Goal: Task Accomplishment & Management: Use online tool/utility

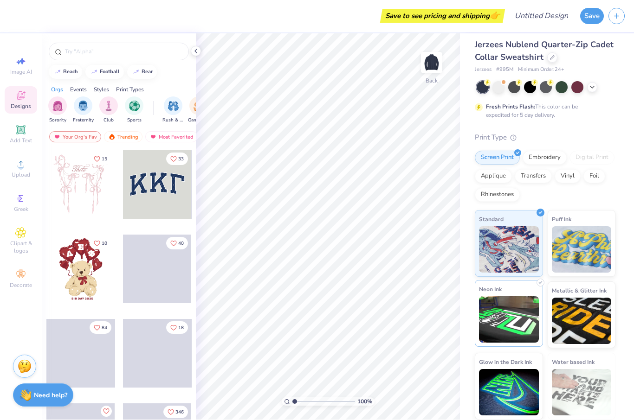
scroll to position [6, 0]
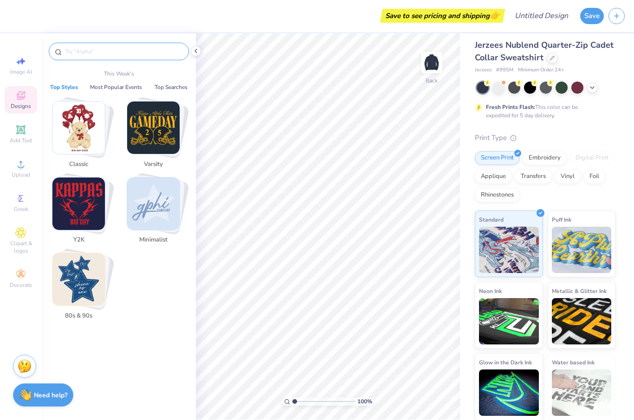
click at [125, 56] on input "text" at bounding box center [123, 51] width 119 height 9
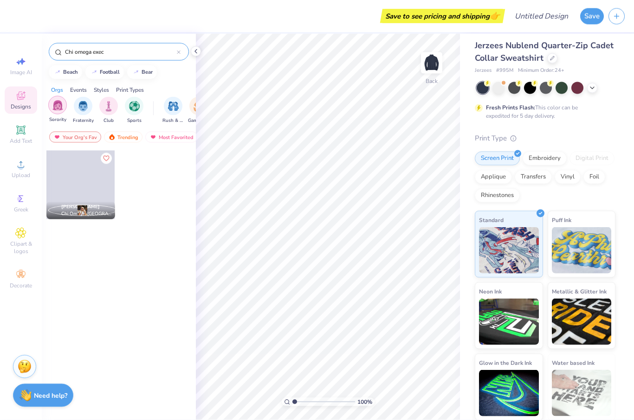
click at [56, 109] on img "filter for Sorority" at bounding box center [57, 105] width 11 height 11
click at [123, 52] on input "Chi omega exec" at bounding box center [120, 51] width 113 height 9
type input "Chi omega"
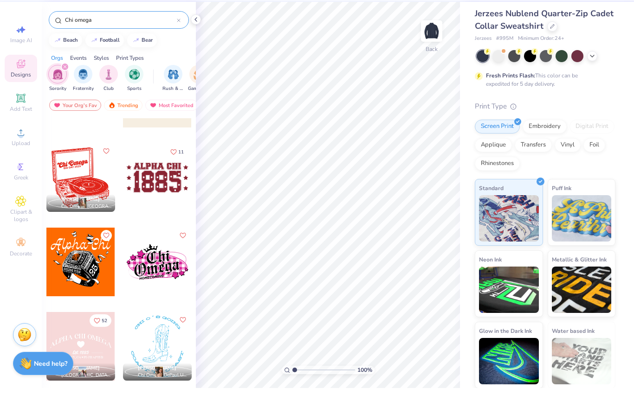
scroll to position [0, 0]
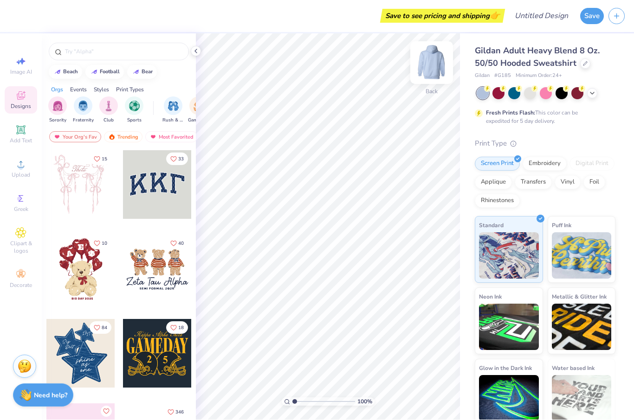
click at [440, 69] on img at bounding box center [431, 63] width 37 height 37
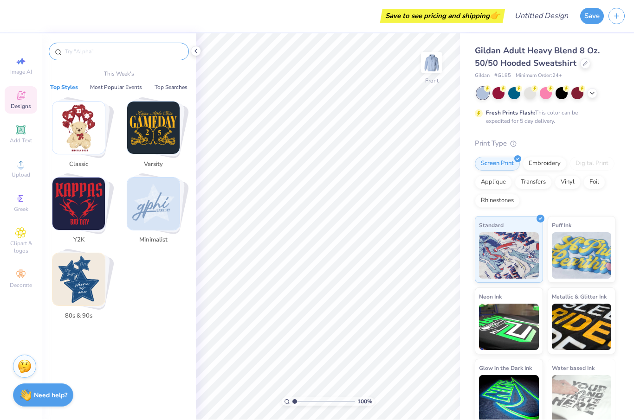
click at [130, 56] on input "text" at bounding box center [123, 51] width 119 height 9
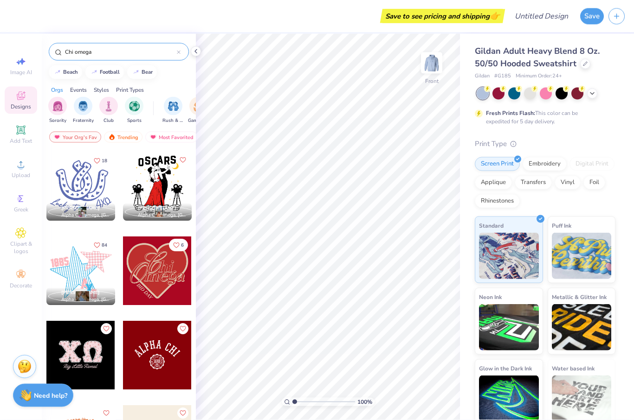
scroll to position [86, 0]
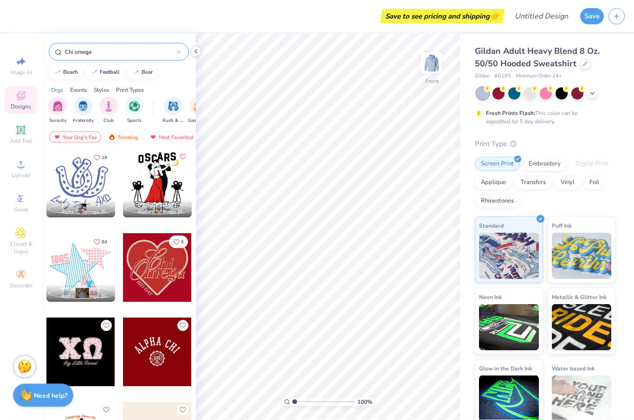
type input "Chi omega"
click at [159, 287] on div at bounding box center [157, 267] width 69 height 69
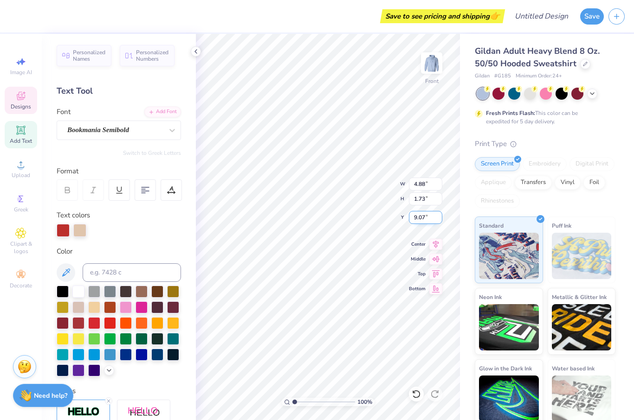
type input "15.78"
type input "2.02"
type input "1.86"
type input "17.50"
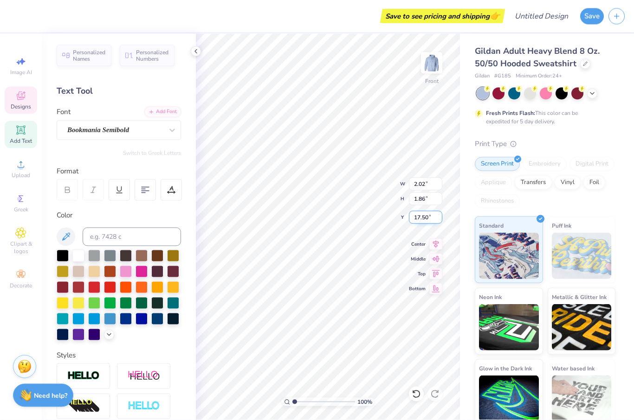
scroll to position [0, 0]
type textarea "B"
type textarea "Exec"
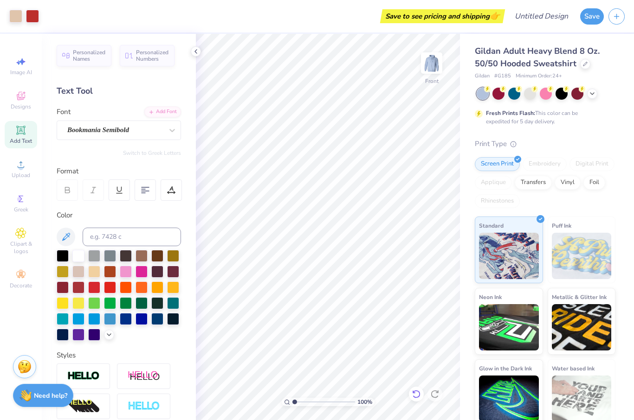
click at [417, 396] on icon at bounding box center [416, 394] width 9 height 9
click at [414, 394] on icon at bounding box center [416, 394] width 9 height 9
click at [414, 395] on icon at bounding box center [416, 394] width 9 height 9
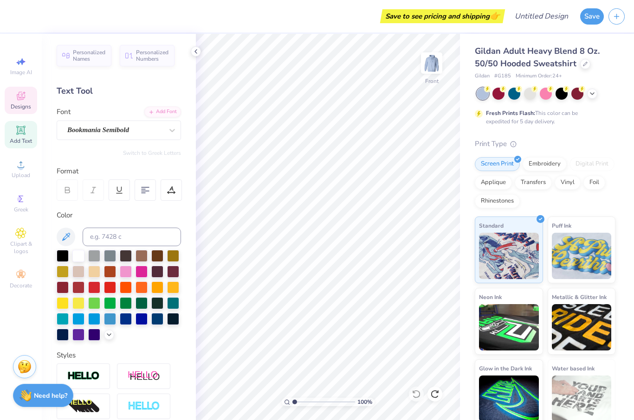
click at [18, 103] on div "Designs" at bounding box center [21, 100] width 32 height 27
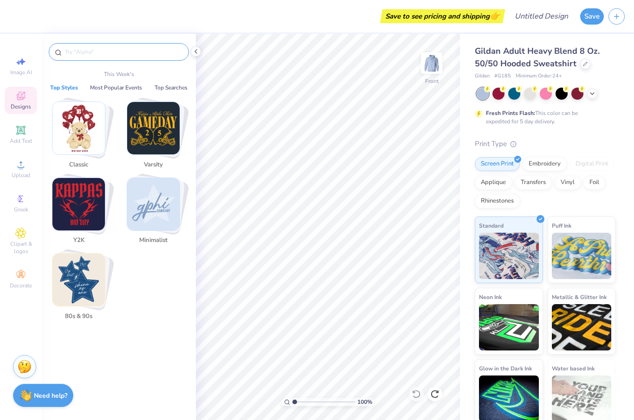
click at [89, 52] on input "text" at bounding box center [123, 51] width 119 height 9
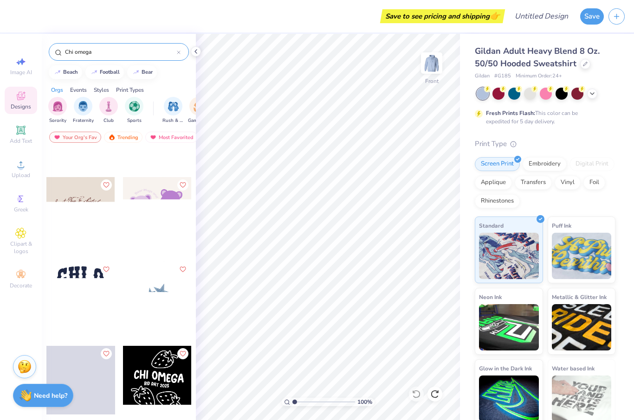
scroll to position [2024, 0]
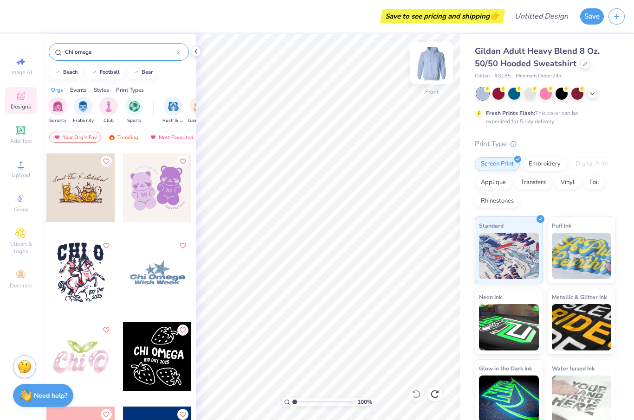
type input "Chi omega"
click at [438, 66] on img at bounding box center [431, 63] width 37 height 37
click at [435, 69] on img at bounding box center [431, 63] width 37 height 37
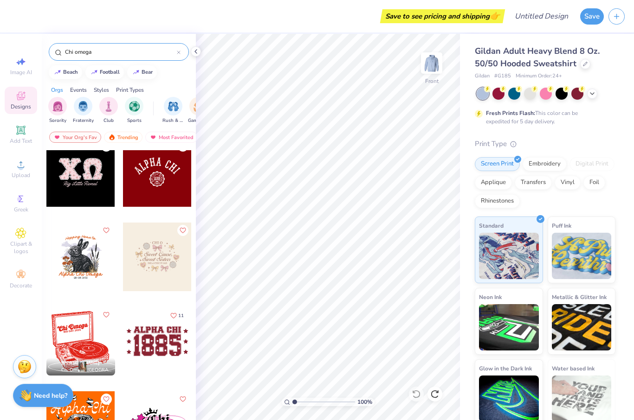
scroll to position [318, 0]
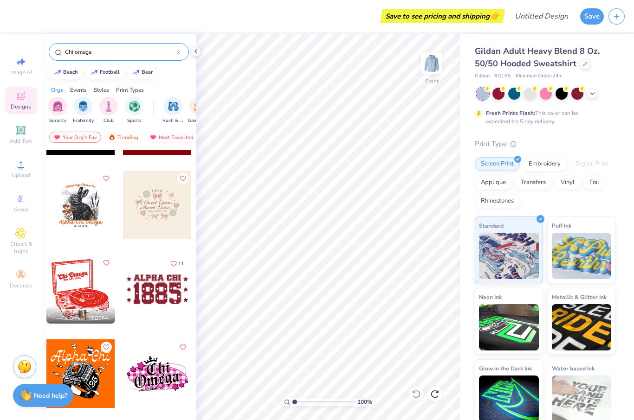
click at [162, 207] on div at bounding box center [157, 205] width 69 height 69
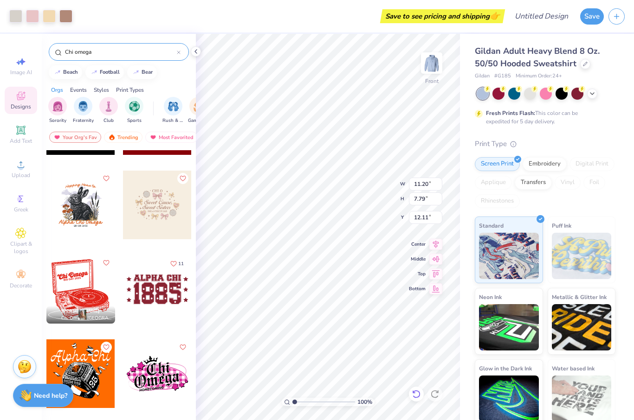
click at [420, 393] on icon at bounding box center [416, 394] width 9 height 9
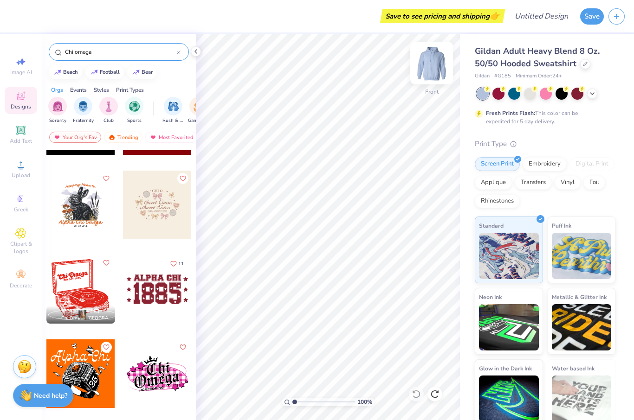
click at [432, 69] on img at bounding box center [431, 63] width 37 height 37
click at [154, 218] on div at bounding box center [157, 205] width 69 height 69
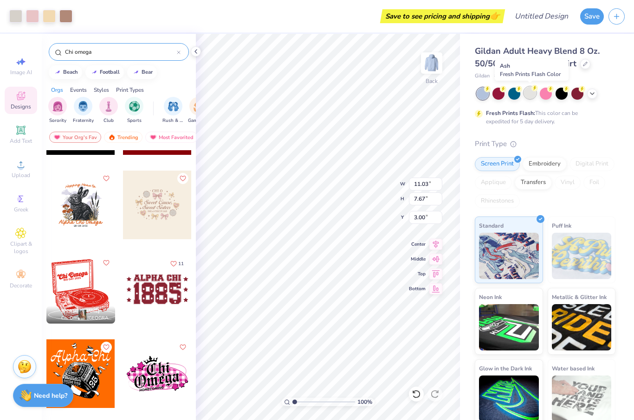
click at [533, 92] on div at bounding box center [530, 93] width 12 height 12
click at [591, 93] on icon at bounding box center [591, 92] width 7 height 7
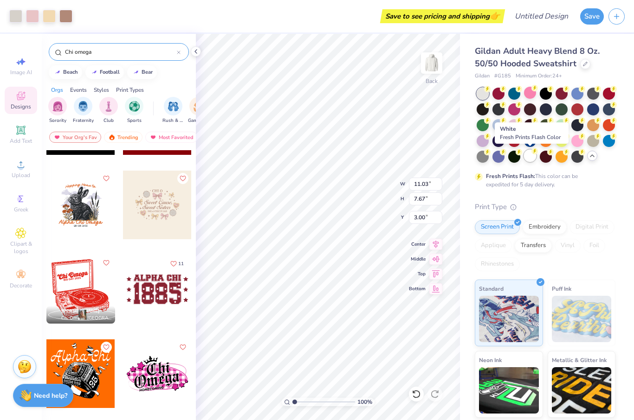
click at [528, 161] on div at bounding box center [530, 156] width 12 height 12
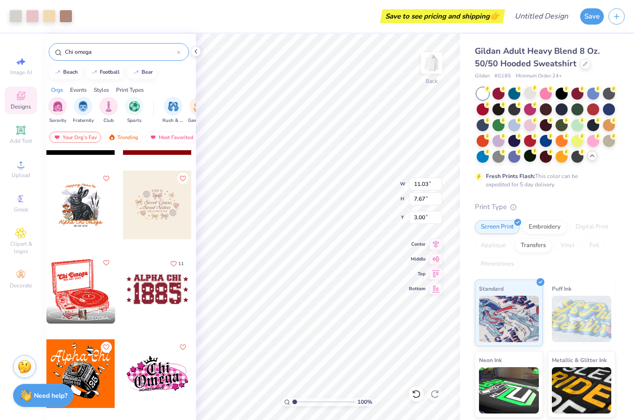
click at [614, 185] on div "Fresh Prints Flash: This color can be expedited for 5 day delivery." at bounding box center [545, 138] width 141 height 101
type input "4.44"
type input "4.10"
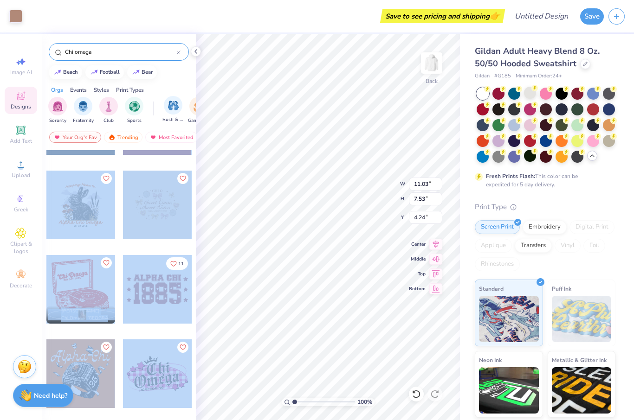
type input "6.96"
type input "1.14"
type input "7.85"
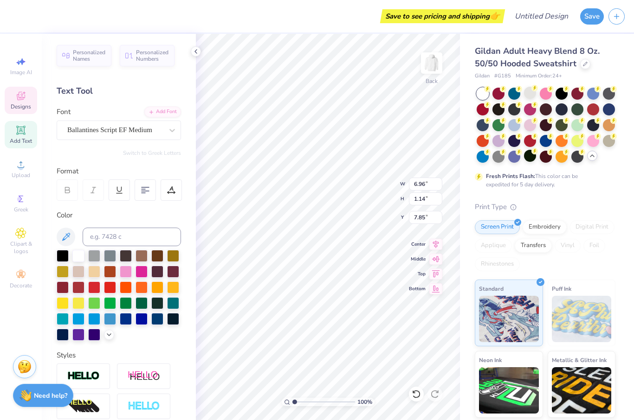
scroll to position [0, 3]
click at [198, 52] on icon at bounding box center [195, 51] width 7 height 7
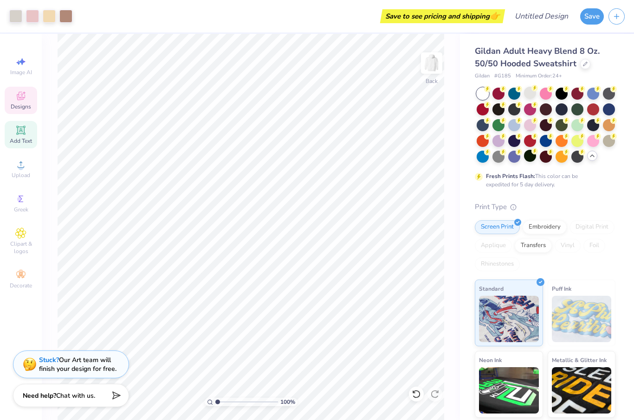
click at [25, 98] on icon at bounding box center [21, 96] width 8 height 8
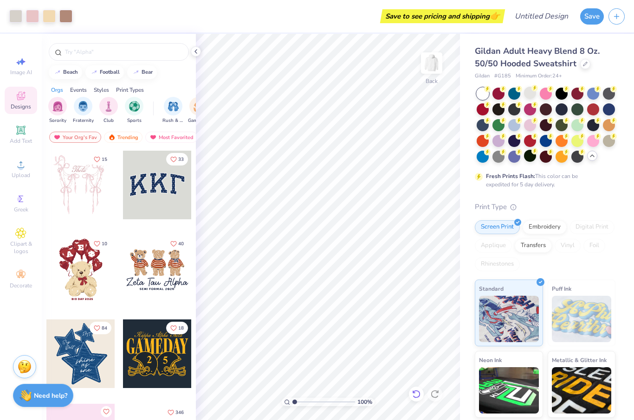
click at [417, 396] on icon at bounding box center [416, 394] width 9 height 9
click at [419, 397] on icon at bounding box center [416, 394] width 8 height 8
click at [419, 397] on icon at bounding box center [416, 394] width 9 height 9
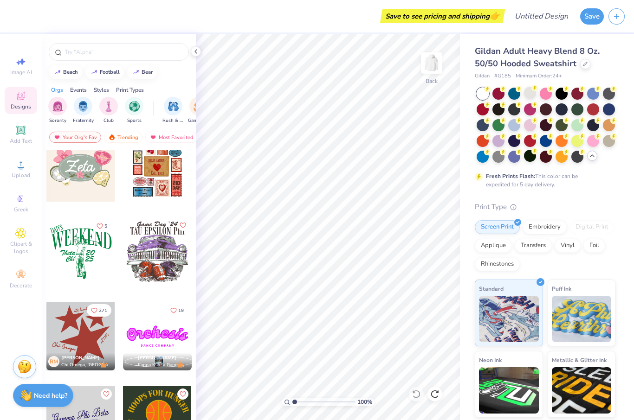
scroll to position [442, 0]
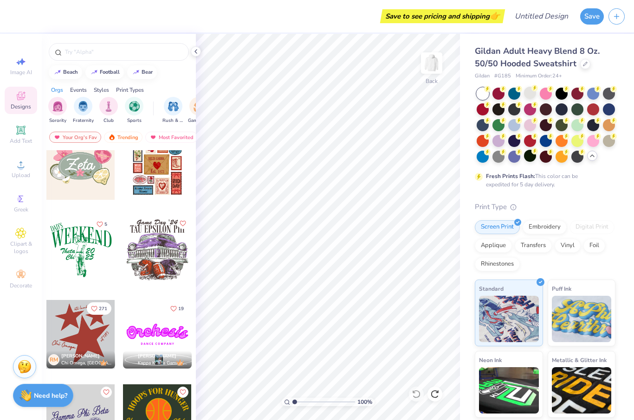
click at [98, 346] on div at bounding box center [80, 334] width 69 height 69
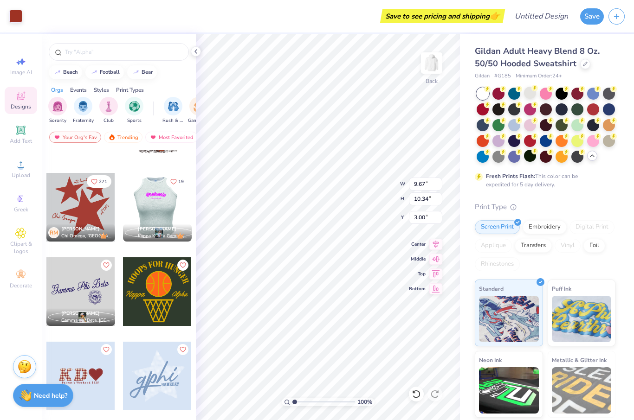
scroll to position [570, 0]
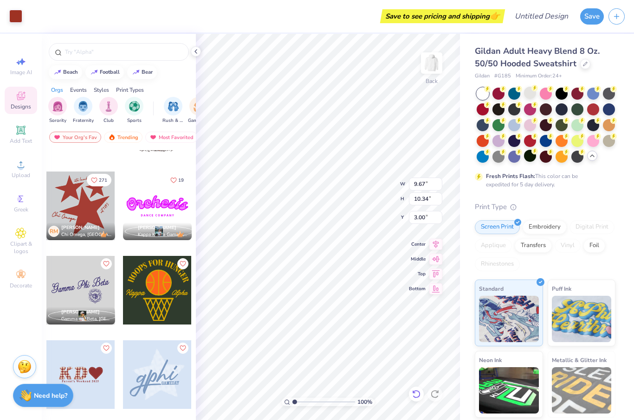
click at [415, 396] on icon at bounding box center [416, 394] width 9 height 9
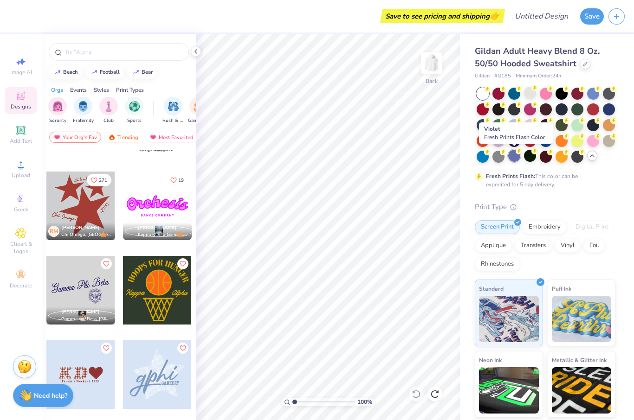
click at [515, 156] on div at bounding box center [514, 156] width 12 height 12
click at [481, 156] on div at bounding box center [483, 156] width 12 height 12
click at [515, 125] on div at bounding box center [514, 124] width 12 height 12
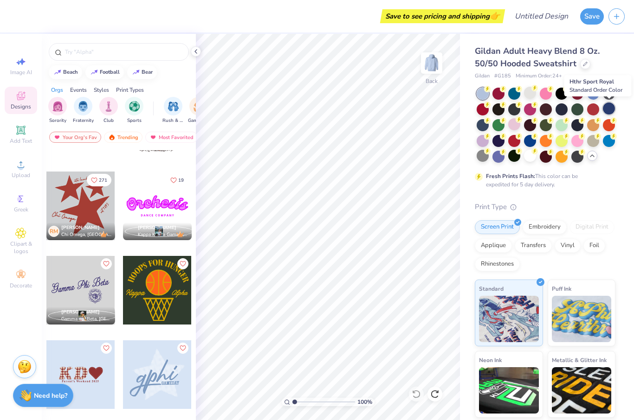
click at [608, 111] on div at bounding box center [609, 109] width 12 height 12
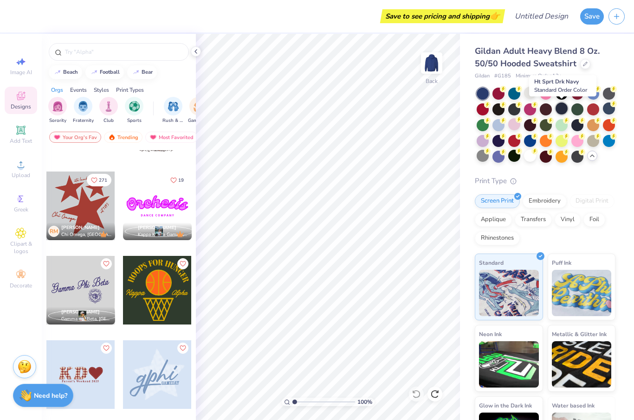
click at [560, 110] on div at bounding box center [561, 109] width 12 height 12
click at [596, 94] on div at bounding box center [593, 93] width 12 height 12
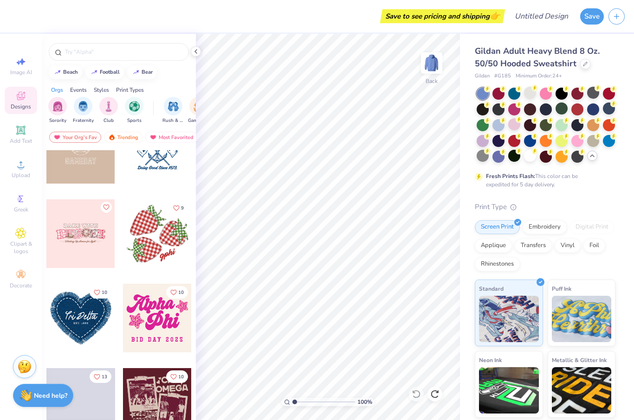
scroll to position [1303, 0]
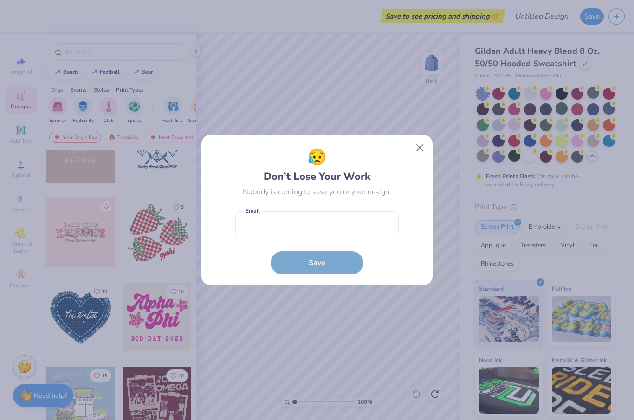
drag, startPoint x: 419, startPoint y: 150, endPoint x: 396, endPoint y: 163, distance: 26.6
click at [419, 150] on button "Close" at bounding box center [420, 148] width 18 height 18
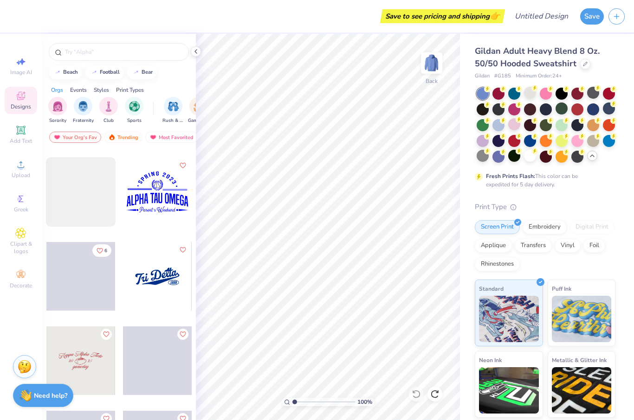
scroll to position [2154, 0]
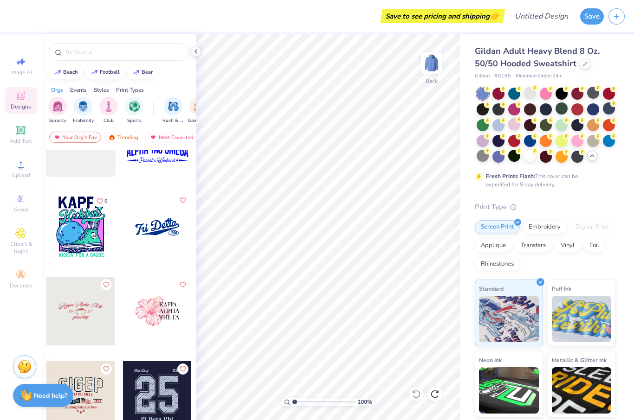
click at [151, 318] on div at bounding box center [157, 311] width 69 height 69
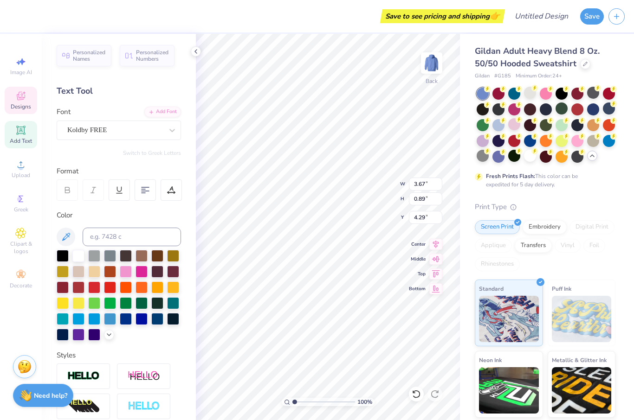
scroll to position [0, 0]
type textarea "K"
type textarea "Chi"
type input "4.18"
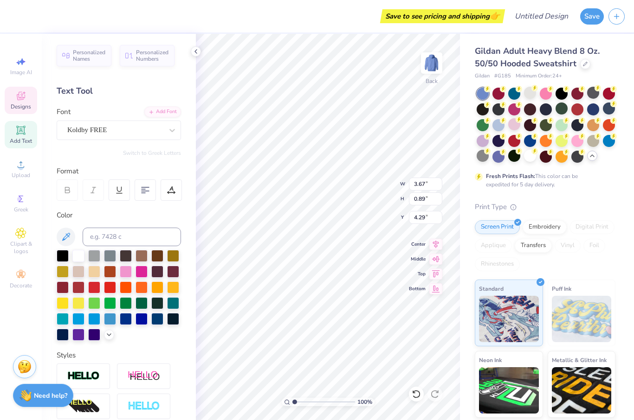
type input "0.94"
type input "5.62"
type textarea "A"
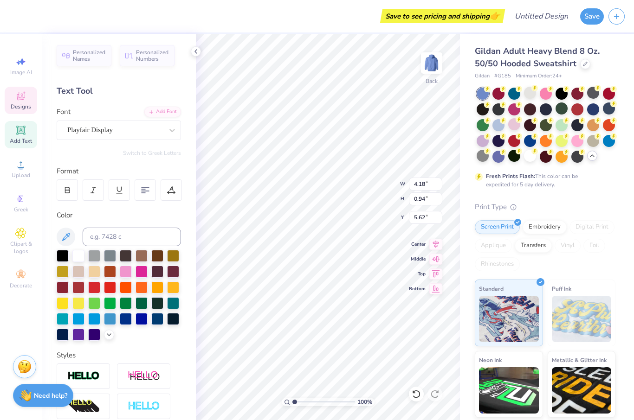
type textarea "Omega"
type input "4.16"
type input "6.94"
type textarea "T"
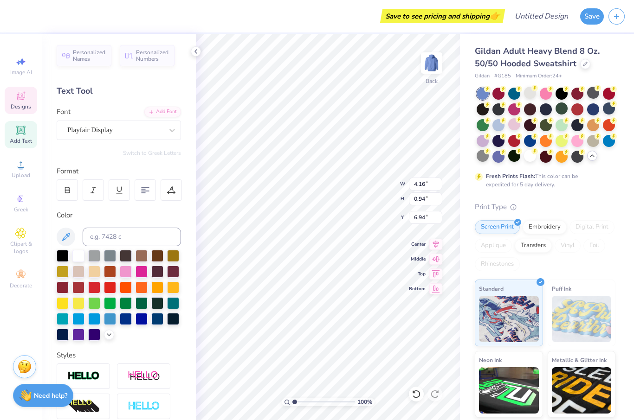
scroll to position [0, 1]
type textarea "Exec '25"
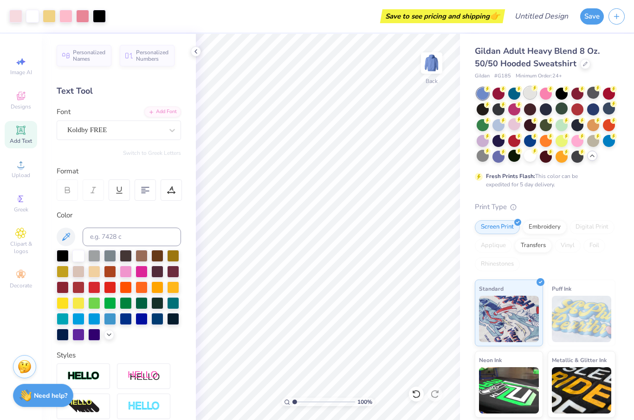
click at [529, 96] on div at bounding box center [530, 93] width 12 height 12
click at [535, 159] on div at bounding box center [530, 156] width 12 height 12
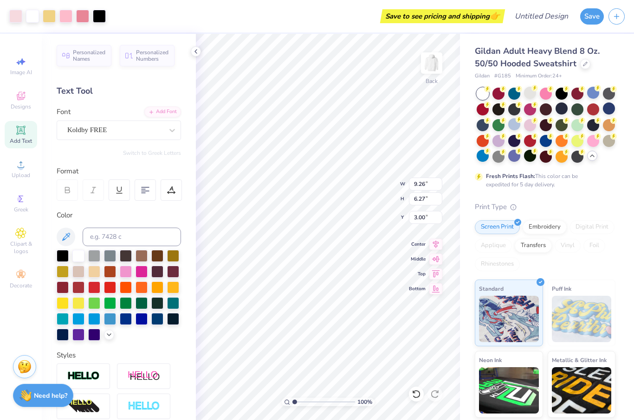
type input "5.07"
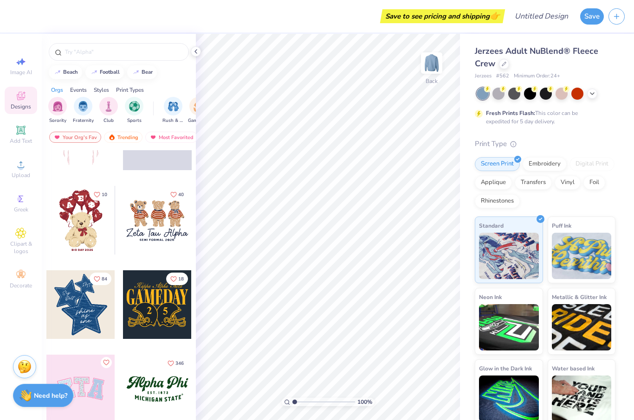
scroll to position [57, 0]
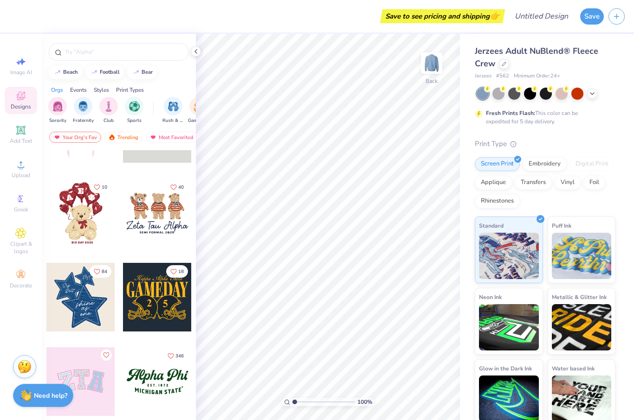
click at [87, 307] on div at bounding box center [80, 297] width 69 height 69
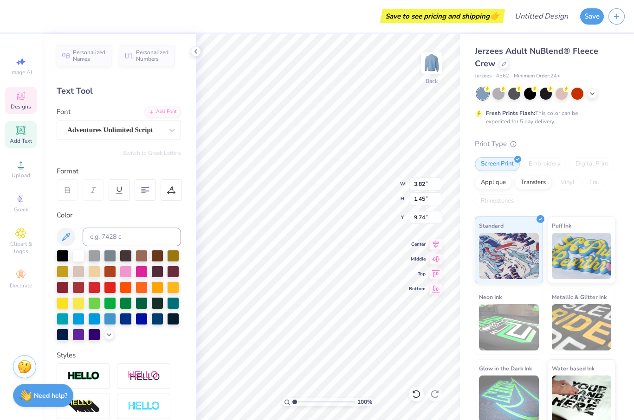
scroll to position [0, 0]
type textarea "s"
type textarea "Chi"
type input "1.68"
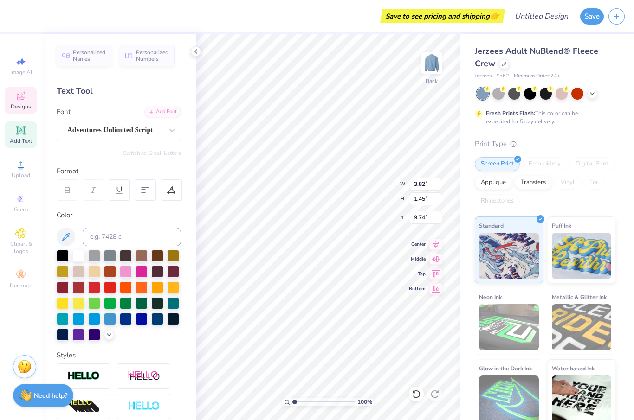
type input "0.88"
type input "11.02"
type textarea "s"
type input "9.01"
type input "8.78"
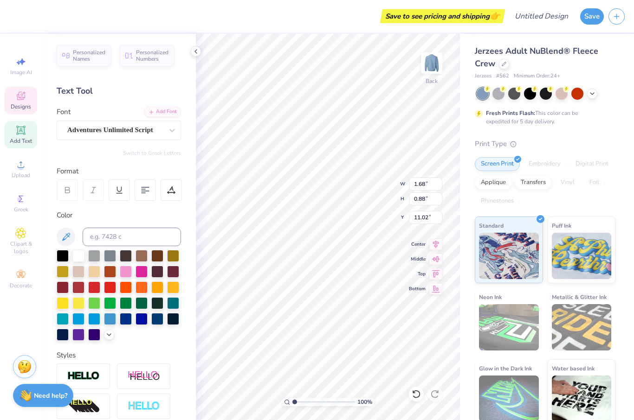
type input "6.42"
type input "2.24"
type input "0.66"
type input "12.13"
type textarea "o"
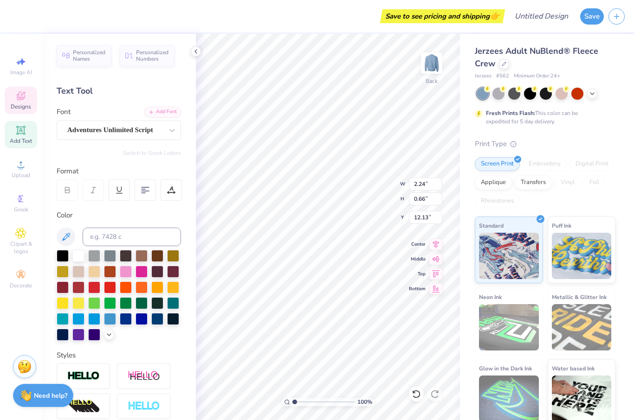
type textarea "Omega"
click at [369, 176] on div "100 % Back W 2.24 H 0.66 Y 12.13 Center Middle Top Bottom" at bounding box center [328, 227] width 264 height 386
type input "11.12"
type input "1.55"
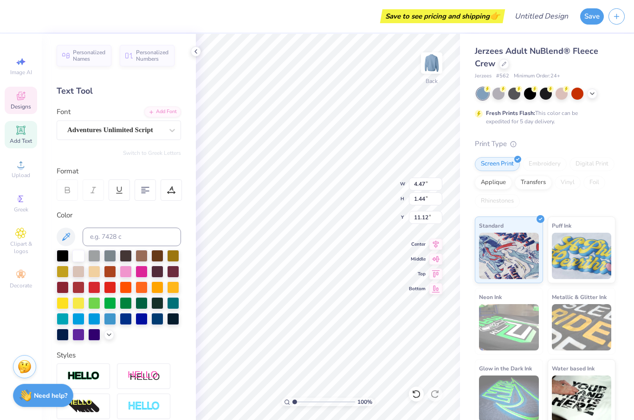
type input "0.98"
type input "6.36"
type textarea "S"
type textarea "Exec"
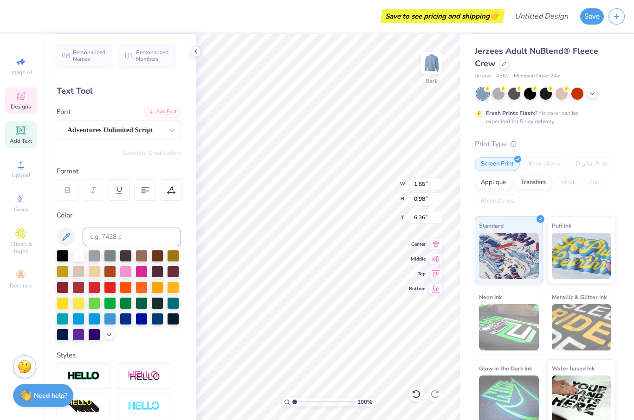
scroll to position [0, 1]
type input "1.98"
type input "0.86"
type input "7.40"
type textarea "D"
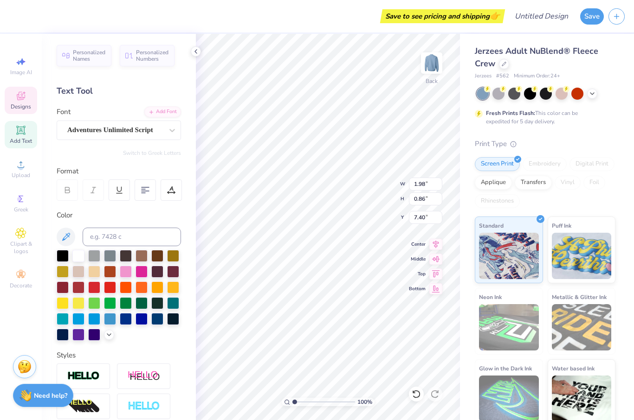
scroll to position [0, 0]
type textarea "Board"
type input "4.14"
type input "4.19"
type input "3.04"
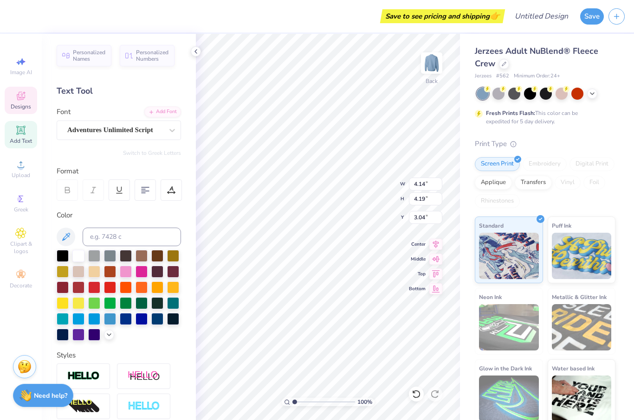
type input "0.83"
type input "0.90"
type input "4.78"
type input "0.76"
type input "0.83"
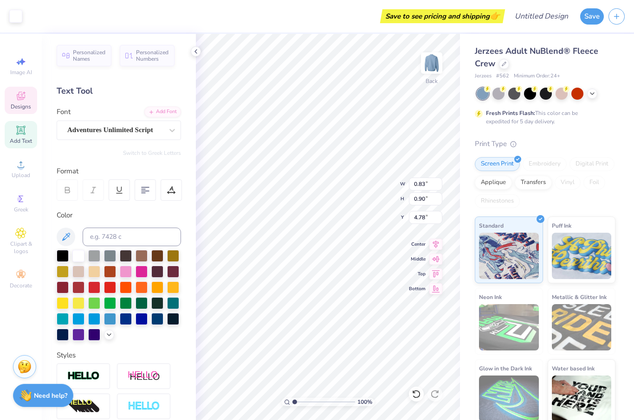
type input "4.83"
click at [415, 394] on icon at bounding box center [416, 394] width 9 height 9
click at [419, 397] on icon at bounding box center [416, 394] width 8 height 8
type input "0.83"
type input "0.90"
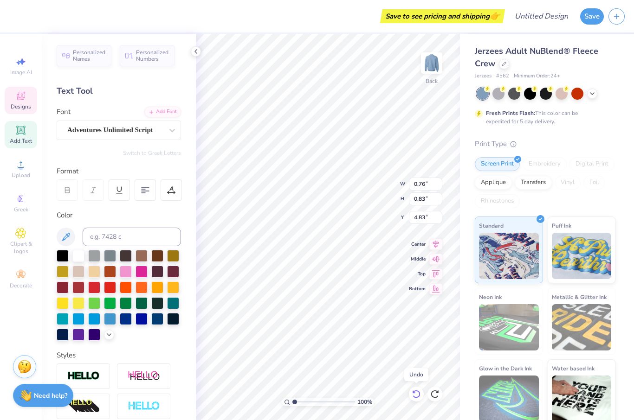
type input "4.78"
click at [414, 398] on icon at bounding box center [416, 394] width 9 height 9
click at [416, 396] on icon at bounding box center [416, 394] width 9 height 9
type textarea "S"
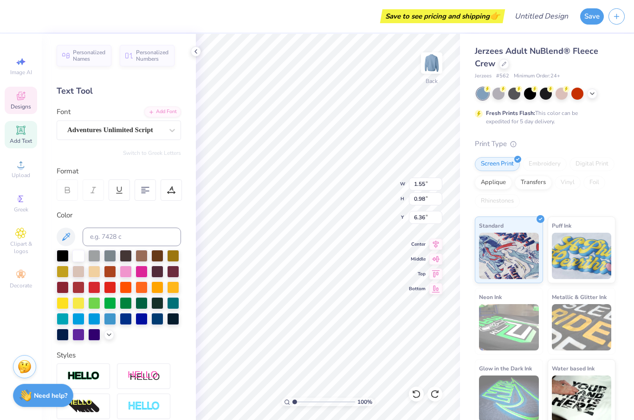
type textarea "Exec"
type input "1.98"
type input "0.86"
type input "7.40"
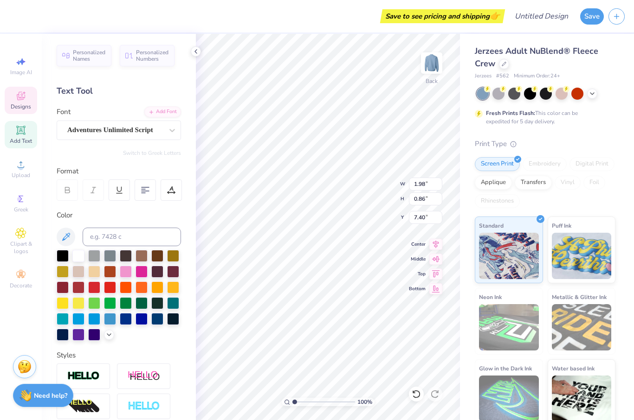
type textarea "D"
type textarea "Board"
type input "0.84"
type input "0.90"
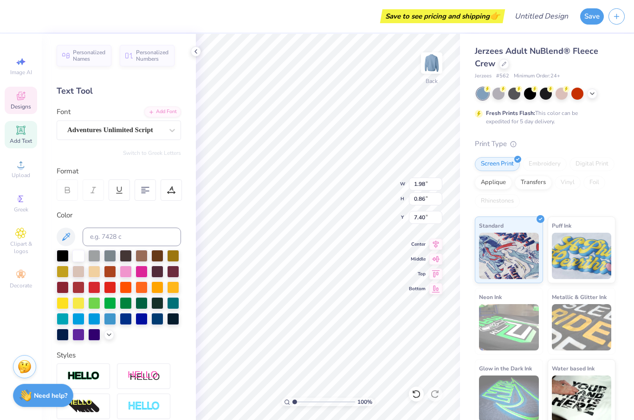
type input "4.62"
type textarea "1"
type textarea "20"
type input "0.83"
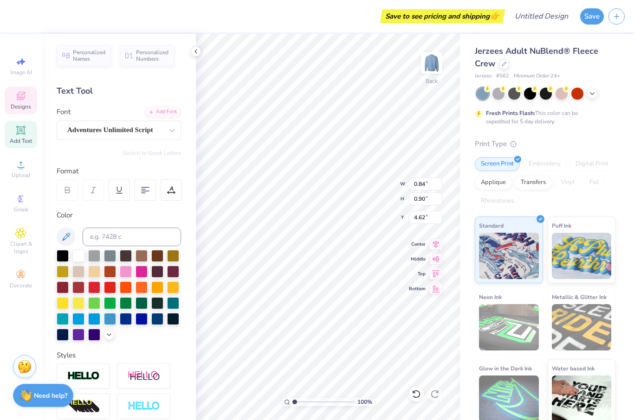
type input "4.78"
type textarea "1"
type textarea "25"
type input "4.12"
type input "1.32"
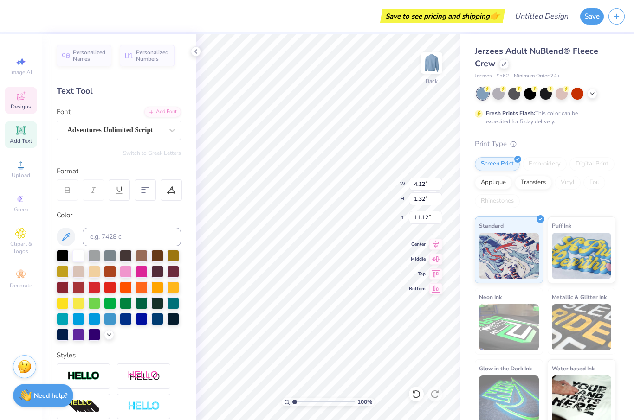
type input "9.01"
type input "8.78"
type input "6.42"
type input "4.12"
type input "1.32"
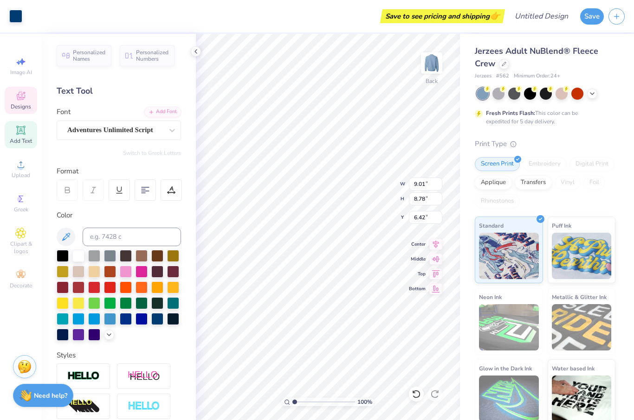
type input "11.12"
type input "4.10"
type input "1.27"
type input "11.12"
type input "7.07"
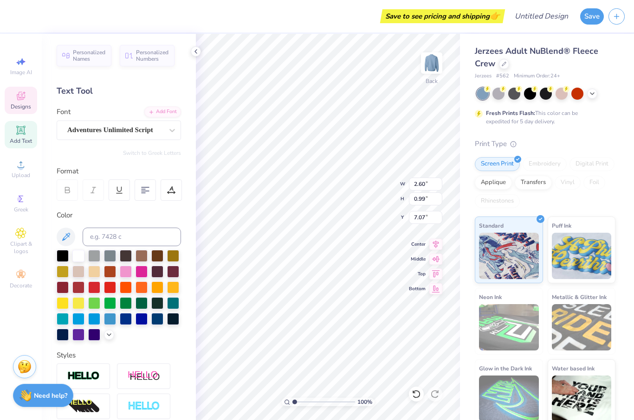
type input "1.91"
type input "0.88"
type input "6.38"
click at [21, 93] on icon at bounding box center [21, 96] width 8 height 8
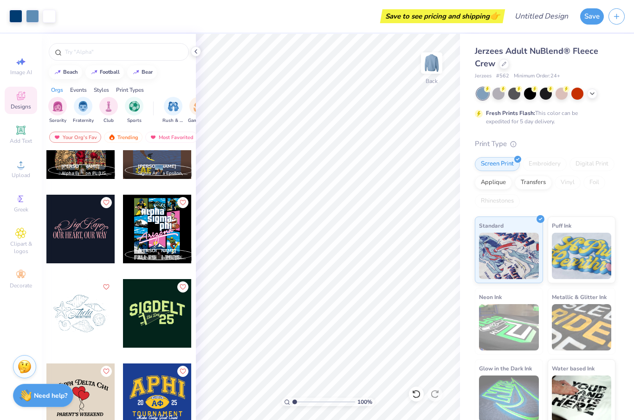
scroll to position [2617, 0]
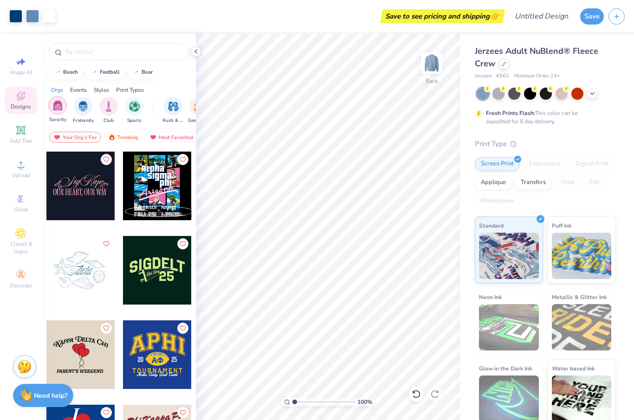
click at [55, 108] on img "filter for Sorority" at bounding box center [57, 105] width 11 height 11
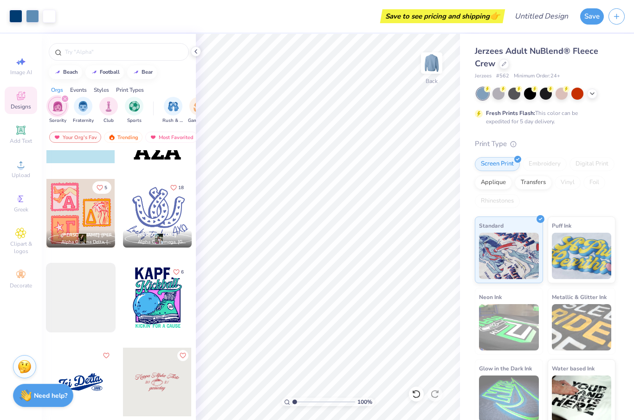
scroll to position [1542, 0]
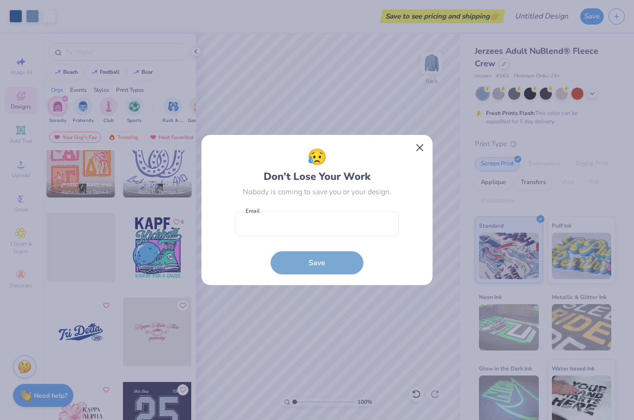
click at [416, 146] on button "Close" at bounding box center [420, 148] width 18 height 18
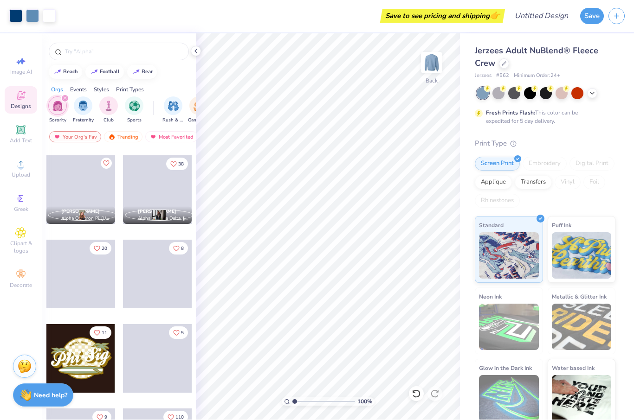
scroll to position [4302, 0]
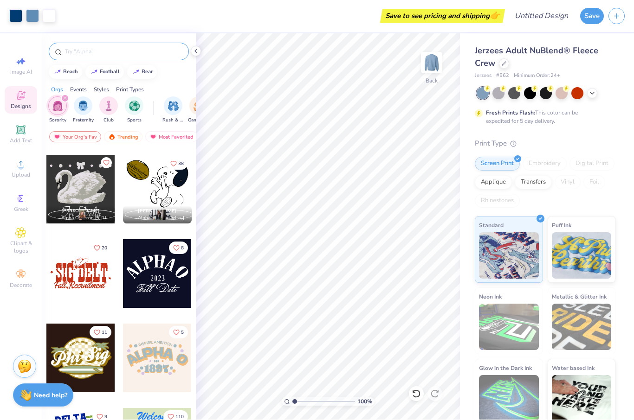
click at [93, 53] on input "text" at bounding box center [123, 51] width 119 height 9
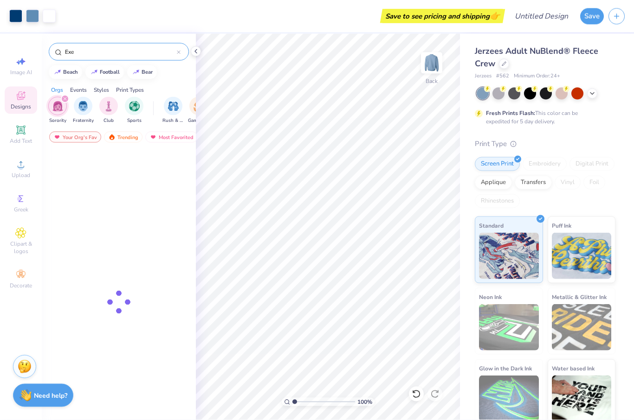
type input "Exec"
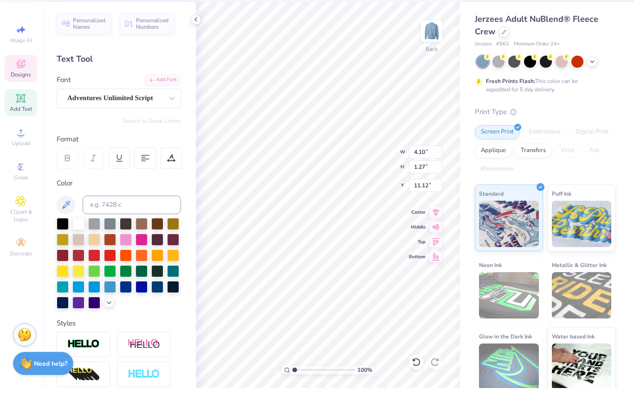
scroll to position [0, 0]
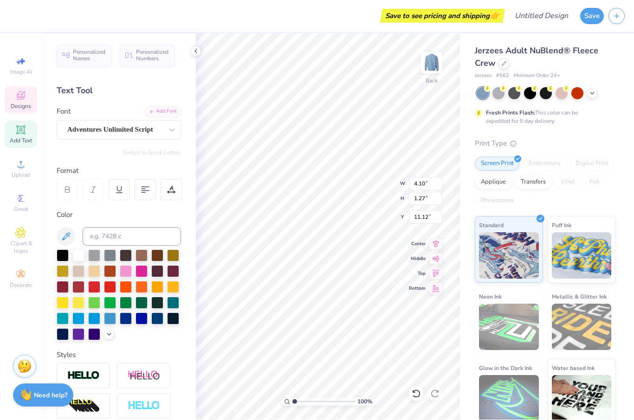
type input "8.84"
type input "8.63"
click at [419, 396] on icon at bounding box center [416, 394] width 8 height 8
type input "6.49"
type input "3.61"
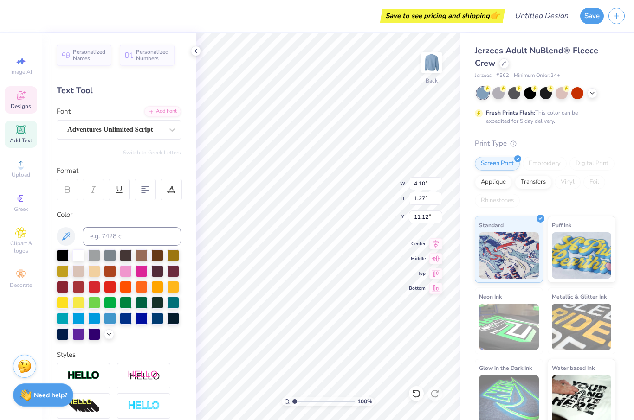
type input "1.12"
type input "11.50"
type input "2.57"
type input "1.40"
type input "9.72"
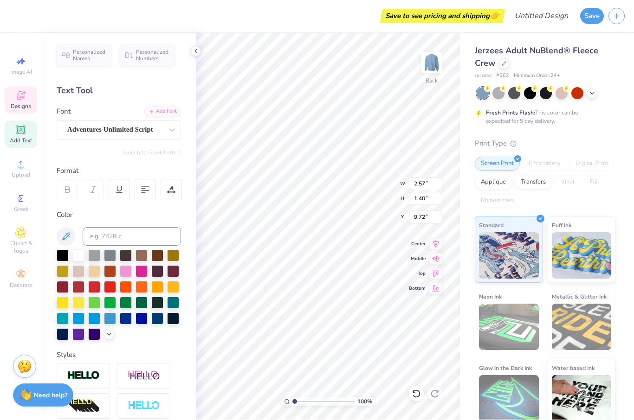
type input "2.29"
type input "1.25"
type input "9.64"
type input "3.61"
type input "1.12"
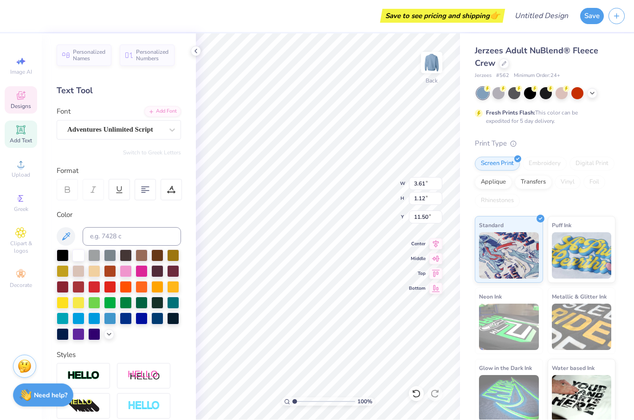
type input "11.19"
type input "2.29"
type input "1.25"
type input "10.05"
type input "8.21"
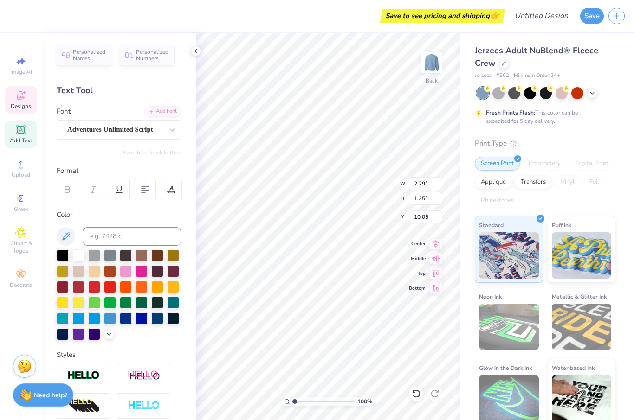
type input "7.99"
type input "6.83"
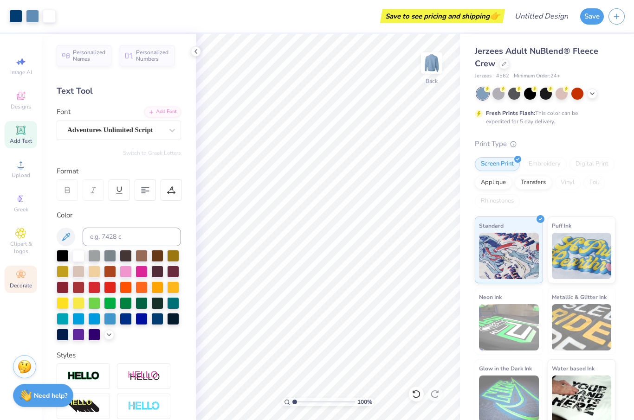
click at [30, 278] on div "Decorate" at bounding box center [21, 279] width 32 height 27
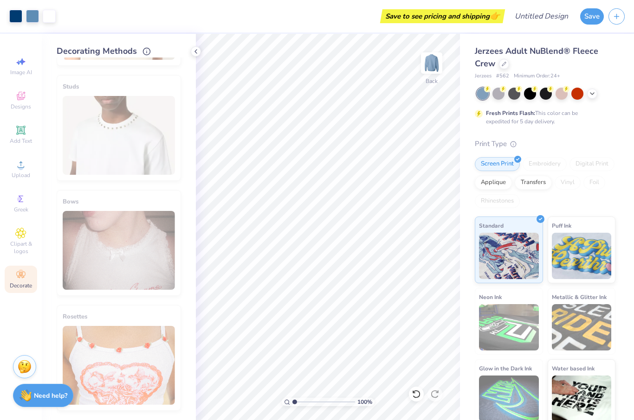
scroll to position [450, 0]
click at [18, 205] on icon at bounding box center [20, 198] width 11 height 11
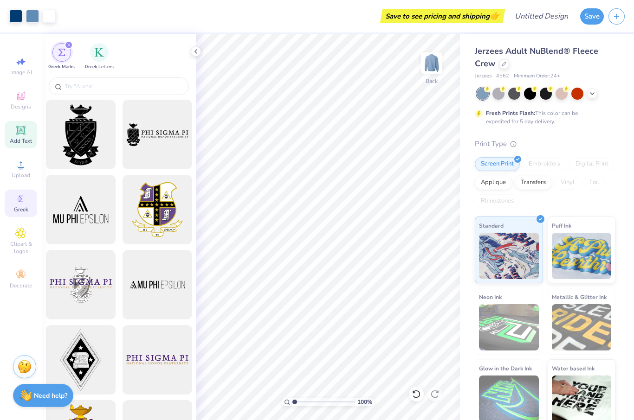
click at [19, 140] on span "Add Text" at bounding box center [21, 140] width 22 height 7
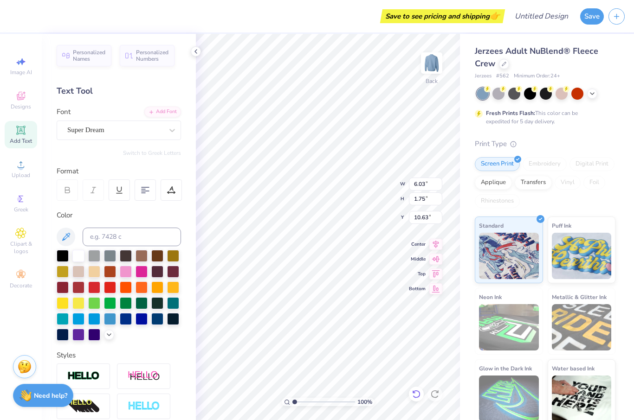
click at [416, 396] on icon at bounding box center [416, 394] width 9 height 9
click at [23, 107] on span "Designs" at bounding box center [21, 106] width 20 height 7
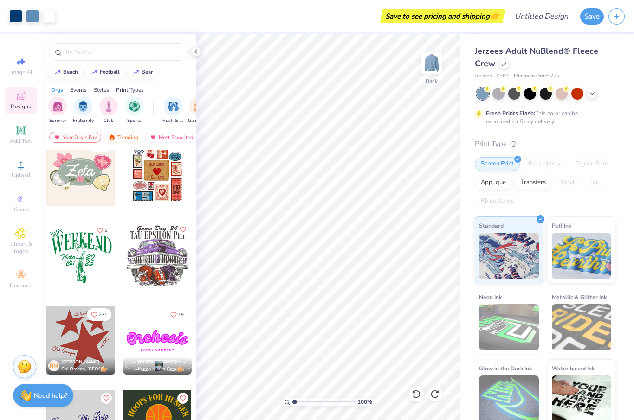
scroll to position [446, 0]
